Goal: Information Seeking & Learning: Learn about a topic

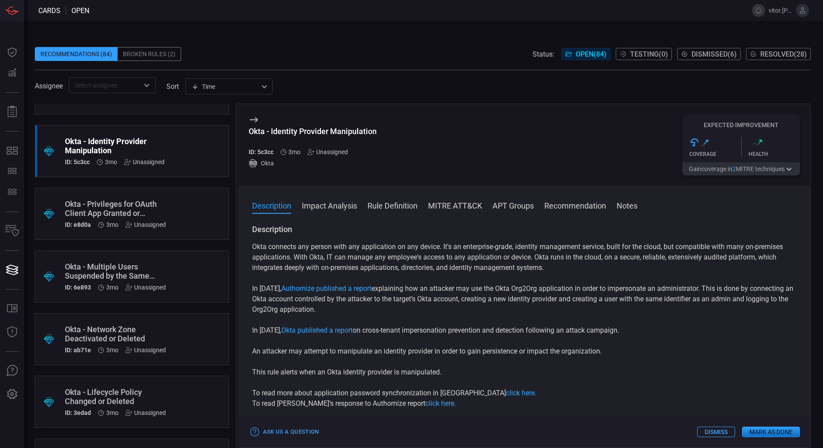
scroll to position [2236, 0]
click at [96, 266] on div "Okta - User Created and Granted High Privileges in a Short Period of Time" at bounding box center [115, 271] width 101 height 18
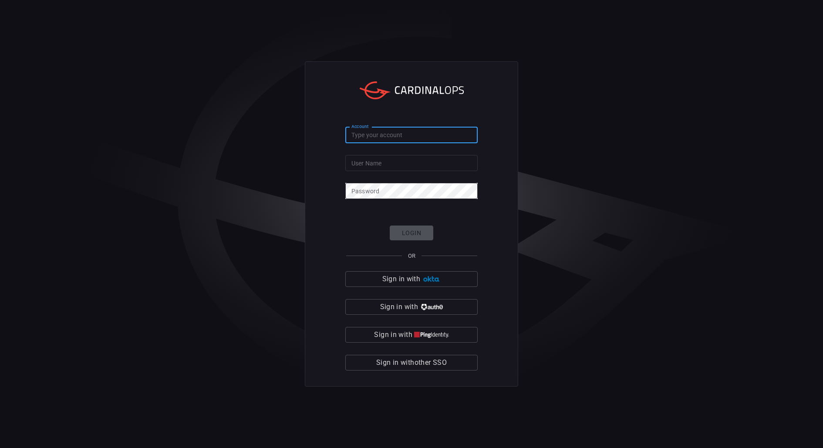
click at [412, 134] on input "Account" at bounding box center [411, 135] width 132 height 16
type input "nubank"
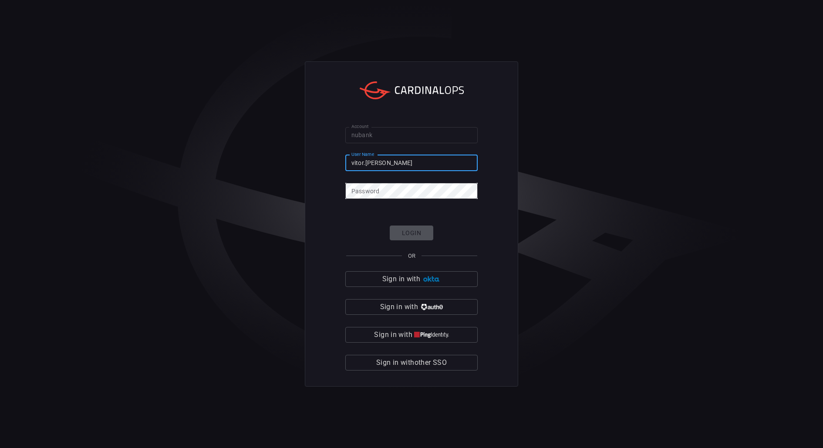
type input "vitor.[PERSON_NAME]"
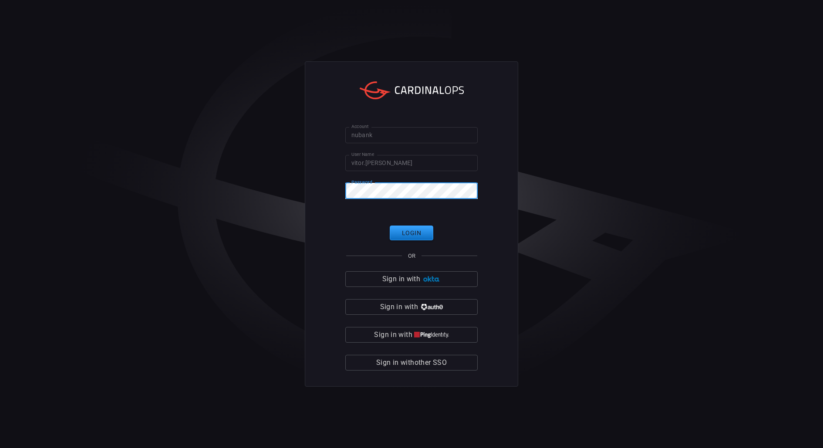
click button "Login" at bounding box center [412, 233] width 44 height 15
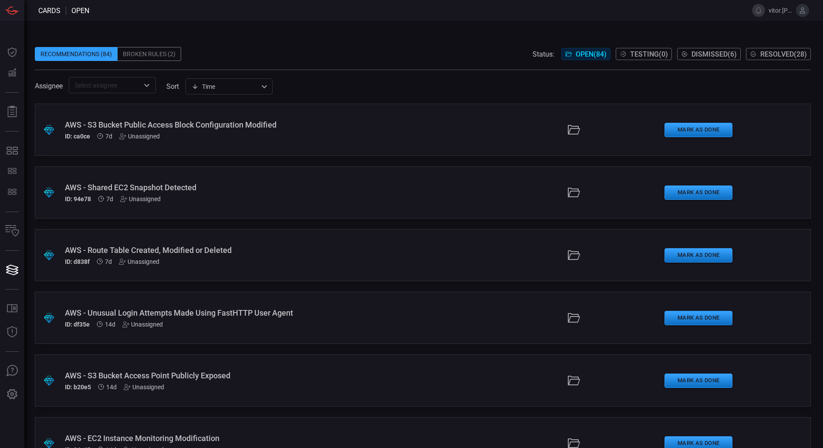
scroll to position [2231, 0]
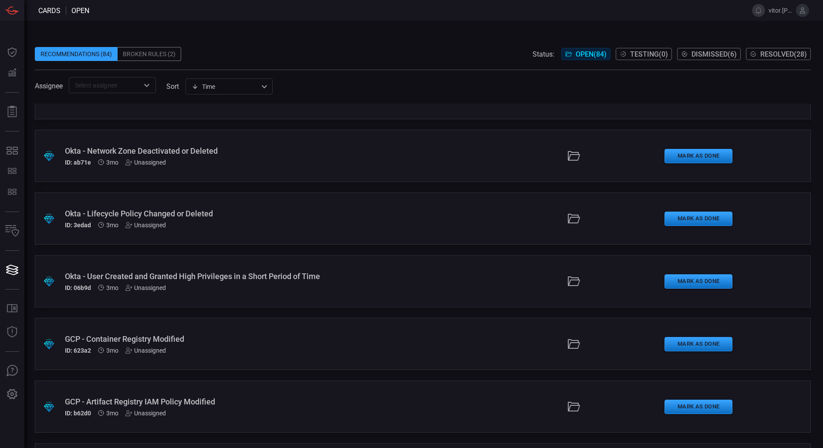
click at [222, 289] on div "ID: 06b9d 3mo Unassigned" at bounding box center [200, 287] width 270 height 7
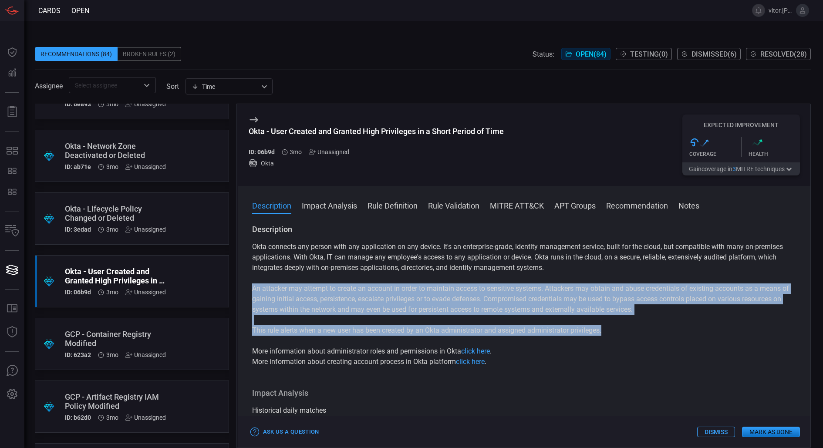
drag, startPoint x: 609, startPoint y: 329, endPoint x: 250, endPoint y: 288, distance: 361.2
click at [250, 288] on div "Description Okta connects any person with any application on any device. It's a…" at bounding box center [524, 334] width 573 height 220
copy div "An attacker may attempt to create an account in order to maintain access to sen…"
